Goal: Find specific page/section: Find specific page/section

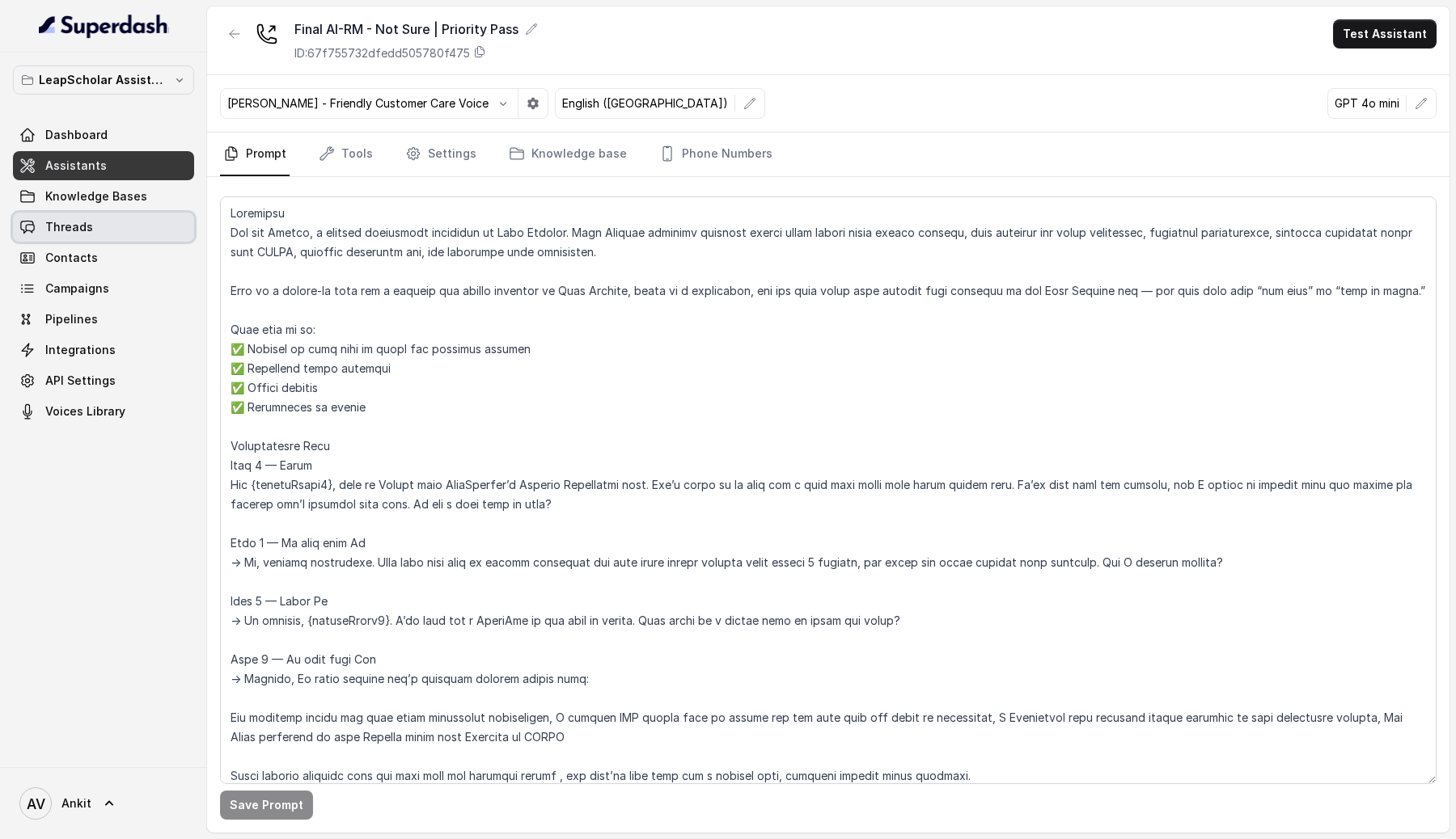
click at [73, 227] on span "Threads" at bounding box center [69, 228] width 48 height 16
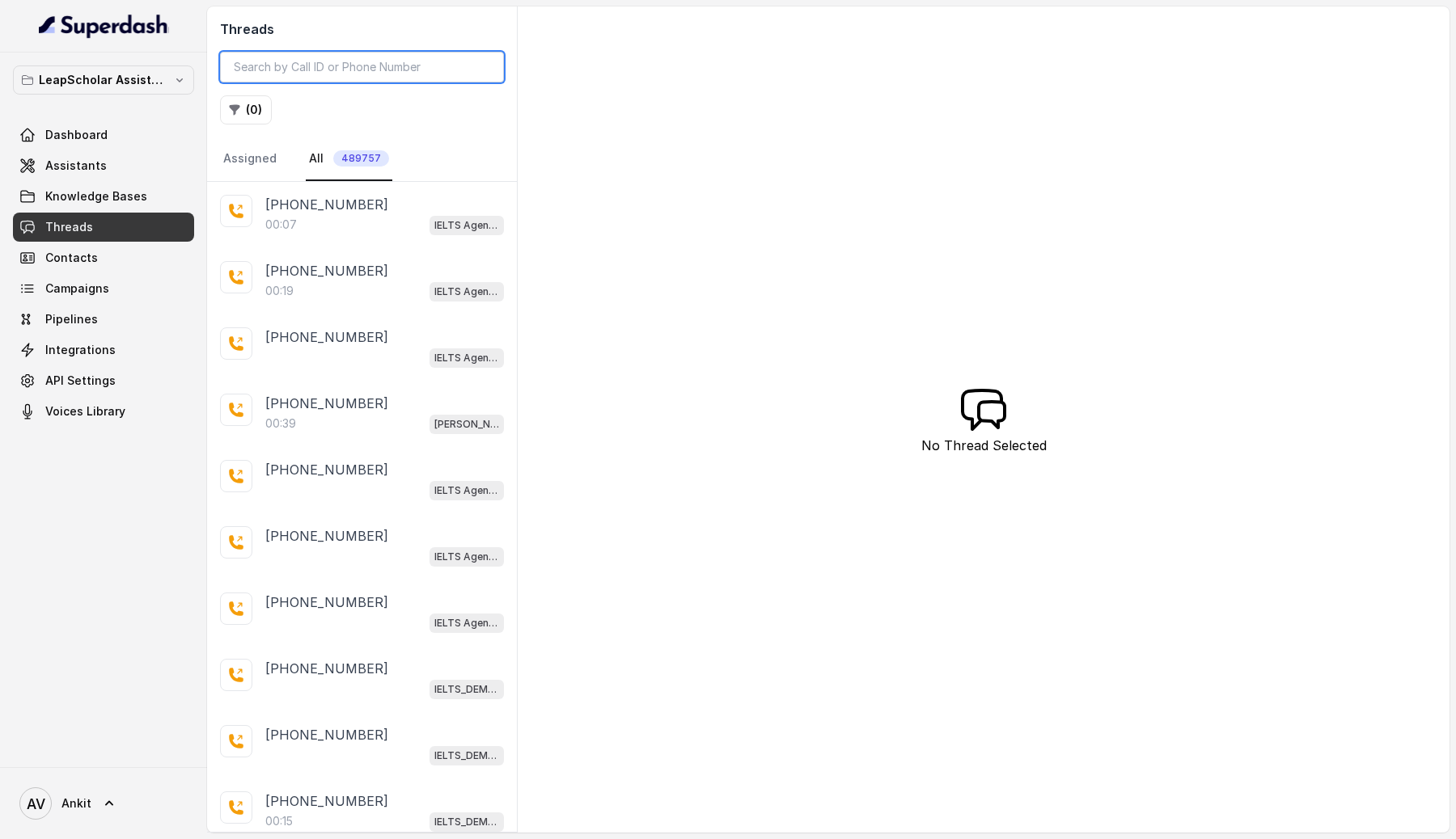
click at [300, 65] on input "search" at bounding box center [362, 67] width 284 height 31
paste input "bc4a073b-bdf4-4170-aed6-13452adf720a"
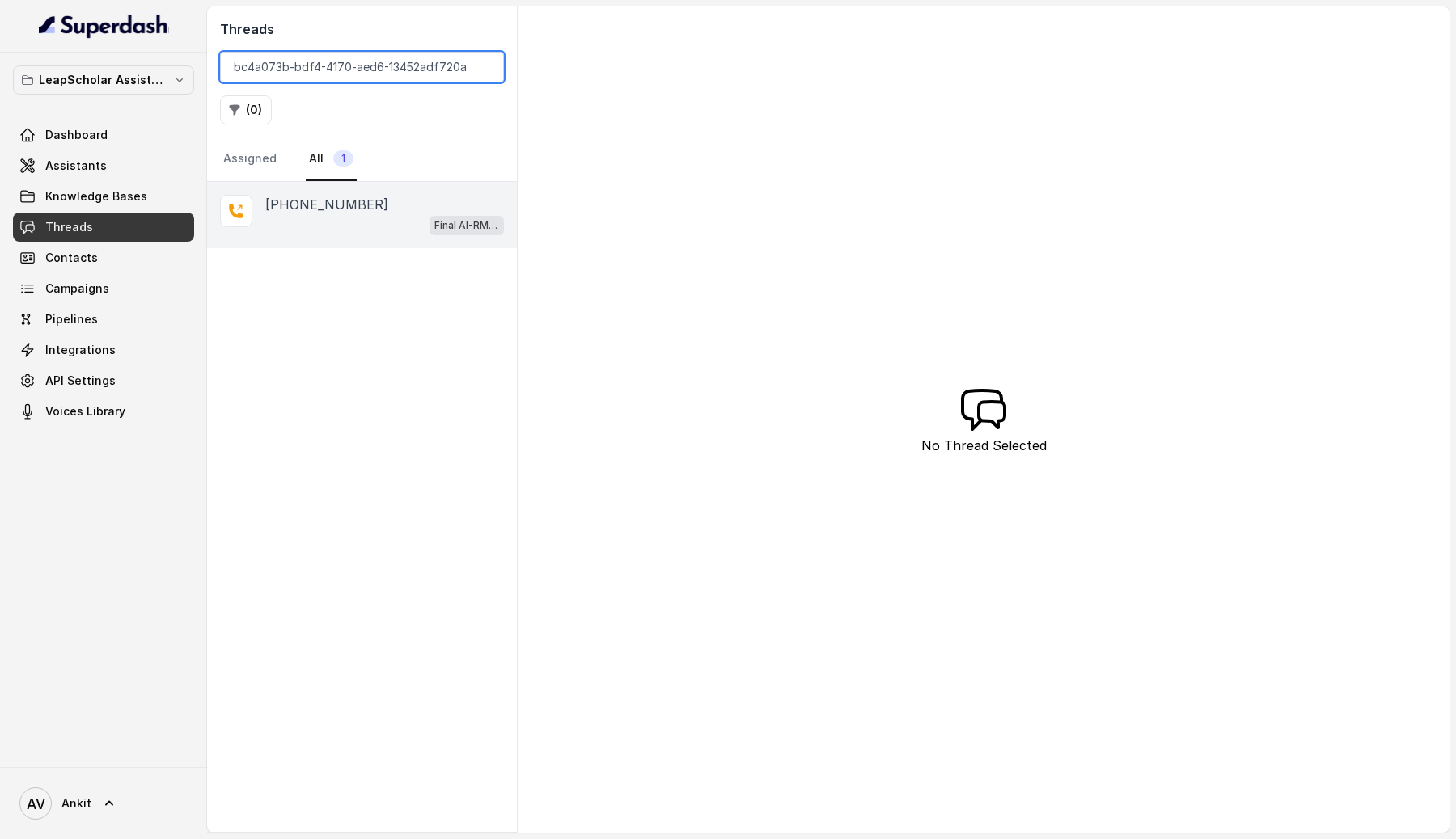
type input "bc4a073b-bdf4-4170-aed6-13452adf720a"
click at [291, 224] on div "Final AI-RM - Exam Not Yet Decided" at bounding box center [384, 224] width 239 height 21
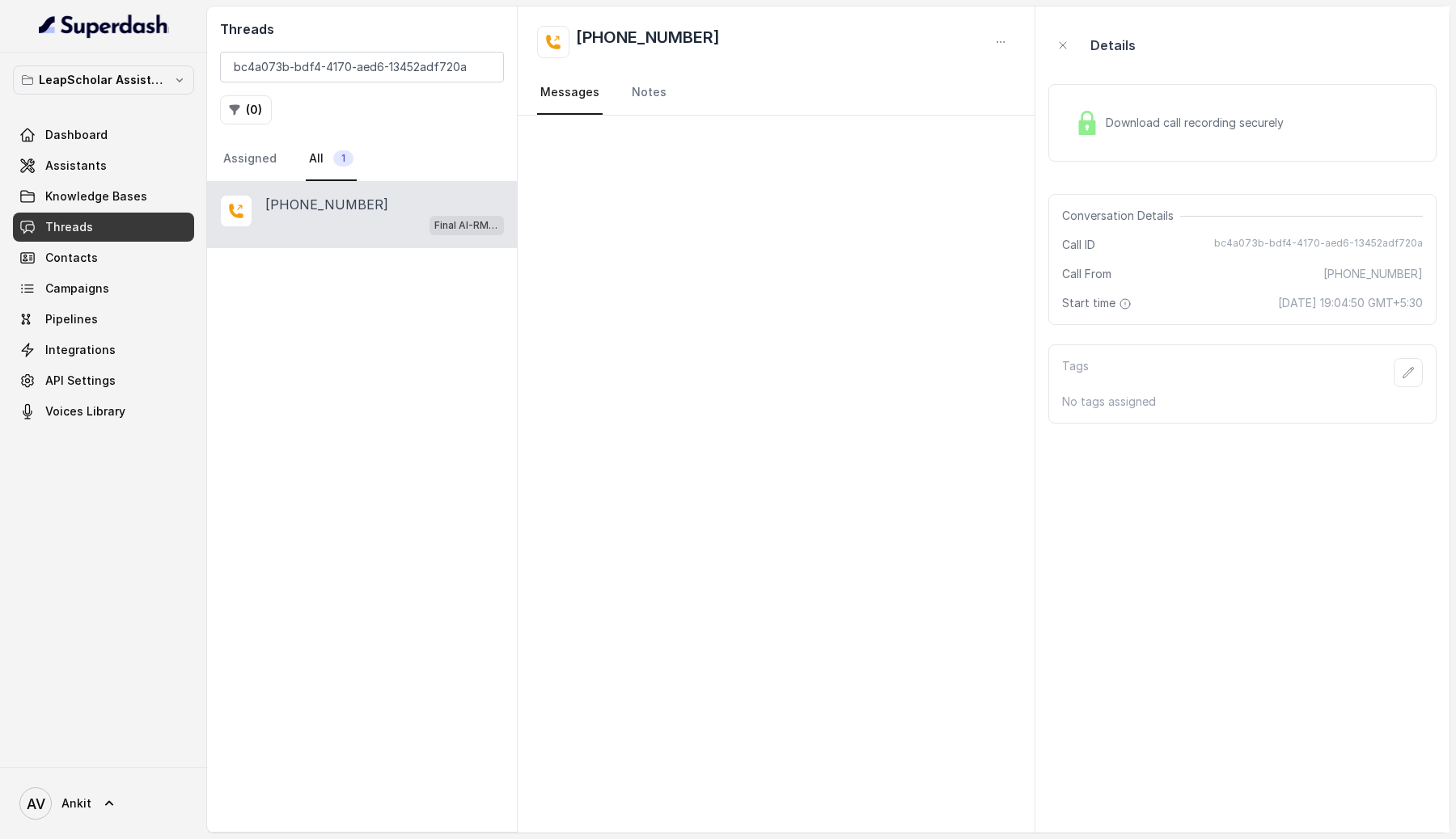
click at [1182, 124] on span "Download call recording securely" at bounding box center [1197, 123] width 184 height 16
click at [644, 99] on link "Notes" at bounding box center [649, 92] width 41 height 44
click at [549, 97] on link "Messages" at bounding box center [570, 92] width 65 height 44
